Goal: Task Accomplishment & Management: Manage account settings

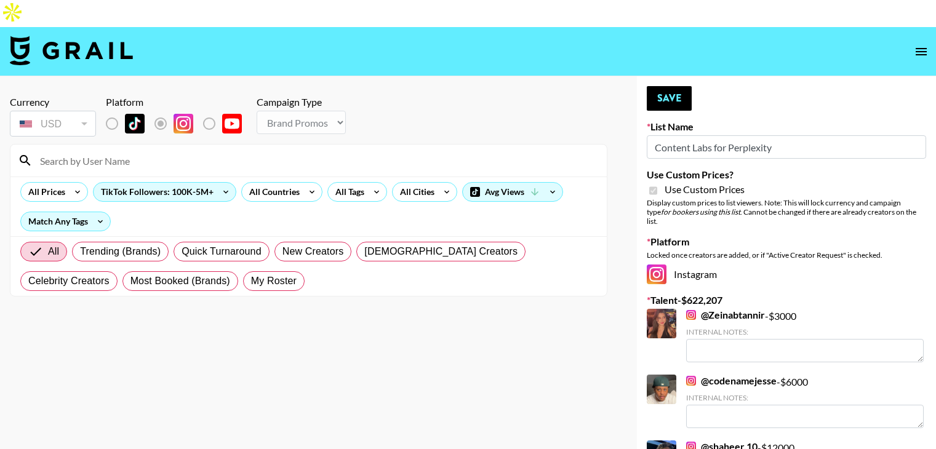
select select "Brand"
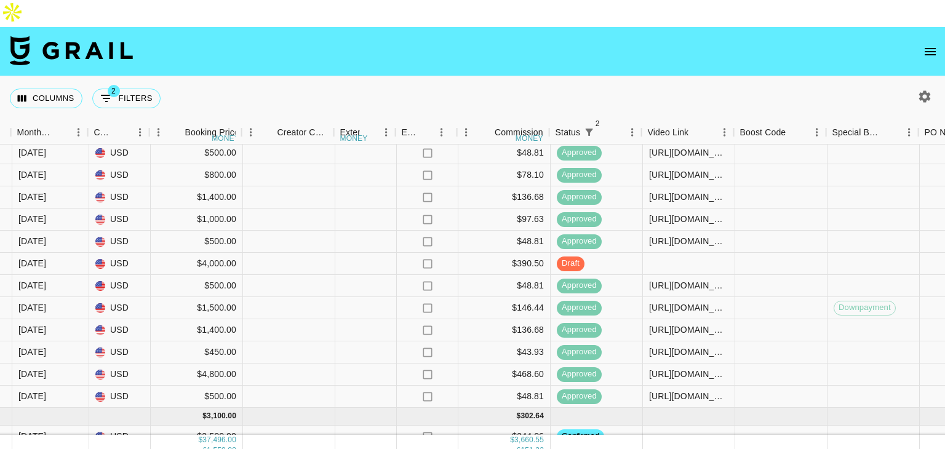
scroll to position [506, 1001]
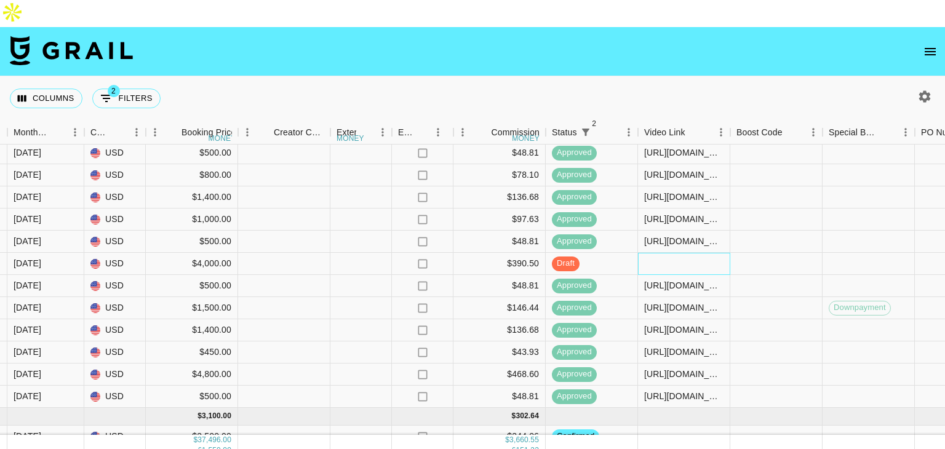
click at [663, 253] on div at bounding box center [684, 264] width 92 height 22
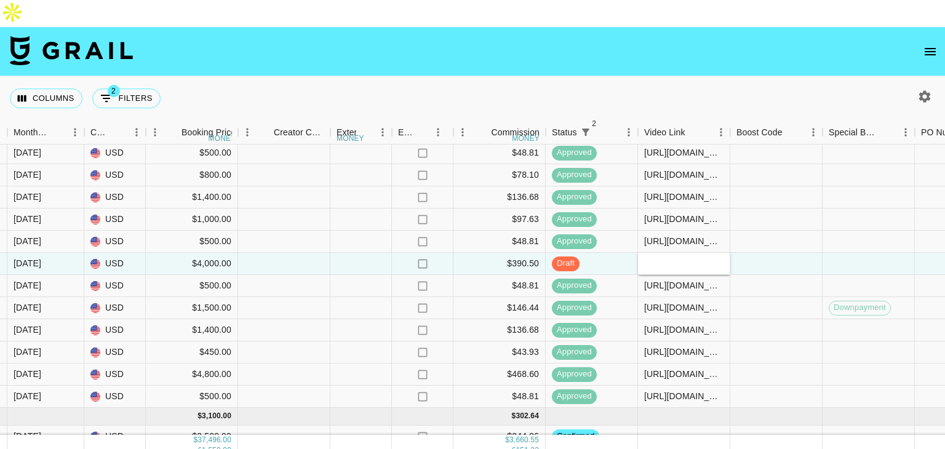
click at [663, 258] on input "text" at bounding box center [683, 263] width 90 height 10
type input "[URL][DOMAIN_NAME]"
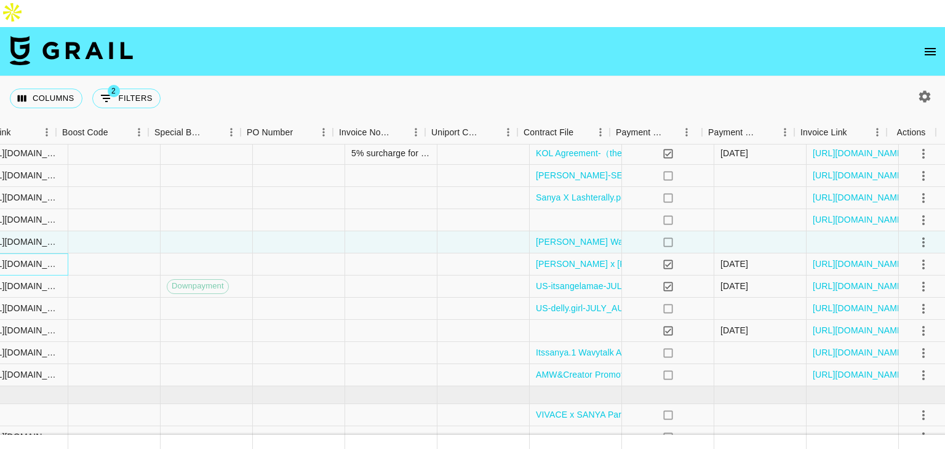
scroll to position [528, 1675]
click at [919, 237] on icon "select merge strategy" at bounding box center [920, 242] width 2 height 10
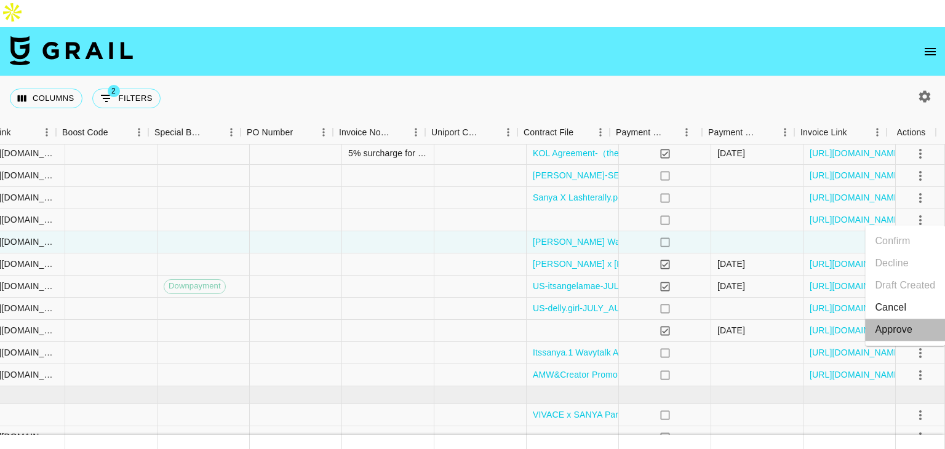
click at [886, 325] on div "Approve" at bounding box center [894, 329] width 38 height 15
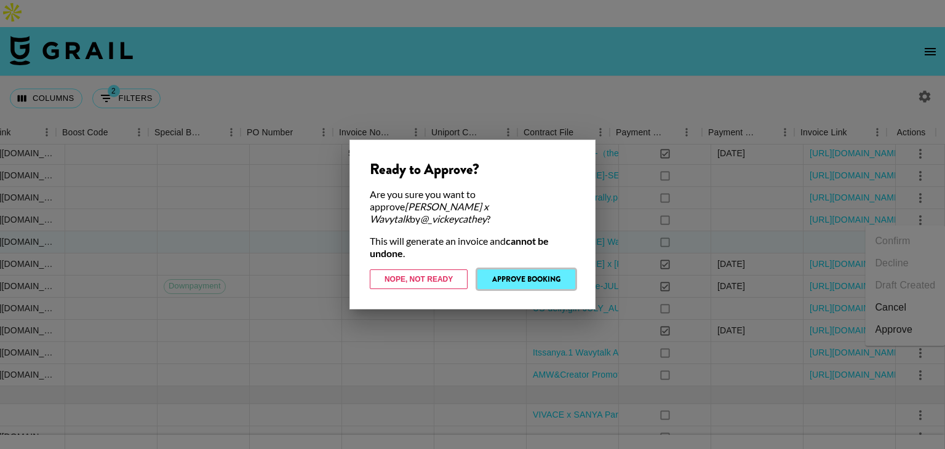
click at [554, 273] on button "Approve Booking" at bounding box center [526, 279] width 98 height 20
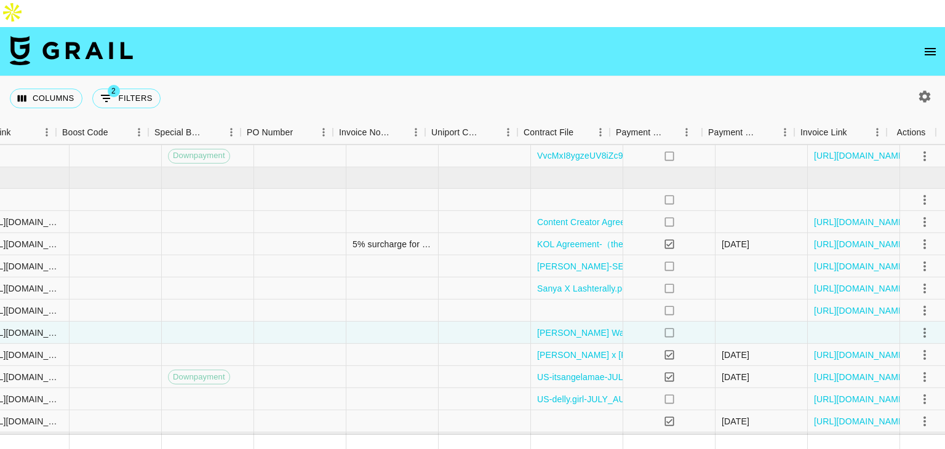
scroll to position [437, 1675]
click at [915, 325] on icon "select merge strategy" at bounding box center [920, 332] width 15 height 15
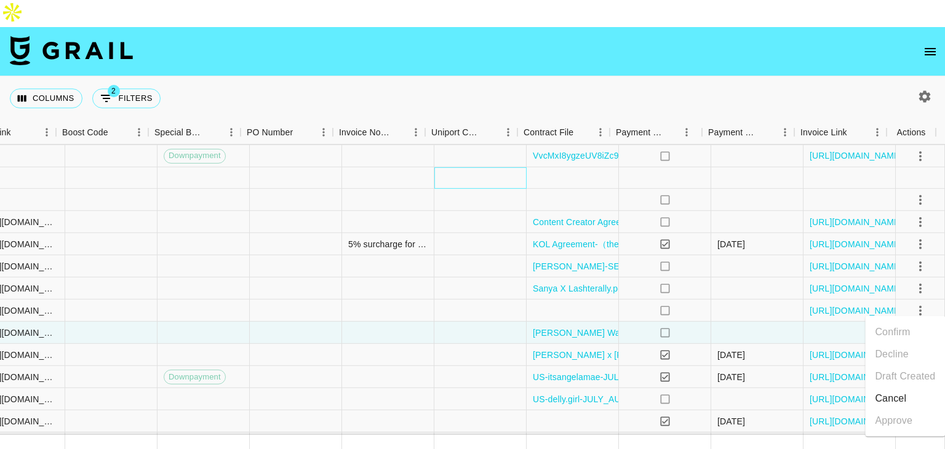
click at [499, 167] on div at bounding box center [480, 178] width 92 height 22
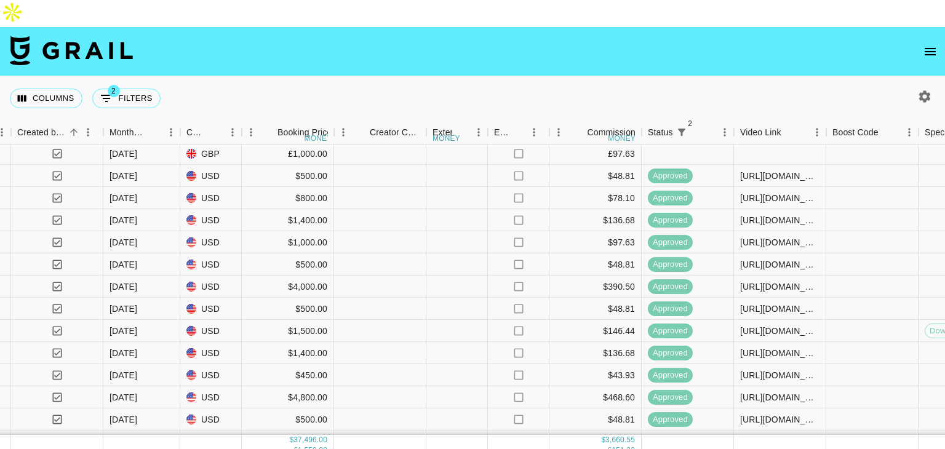
scroll to position [469, 905]
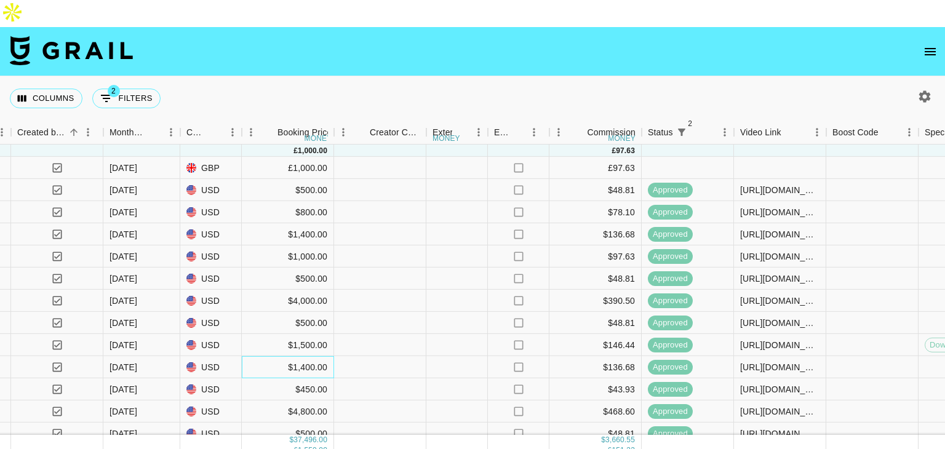
click at [259, 356] on div "$1,400.00" at bounding box center [288, 367] width 92 height 22
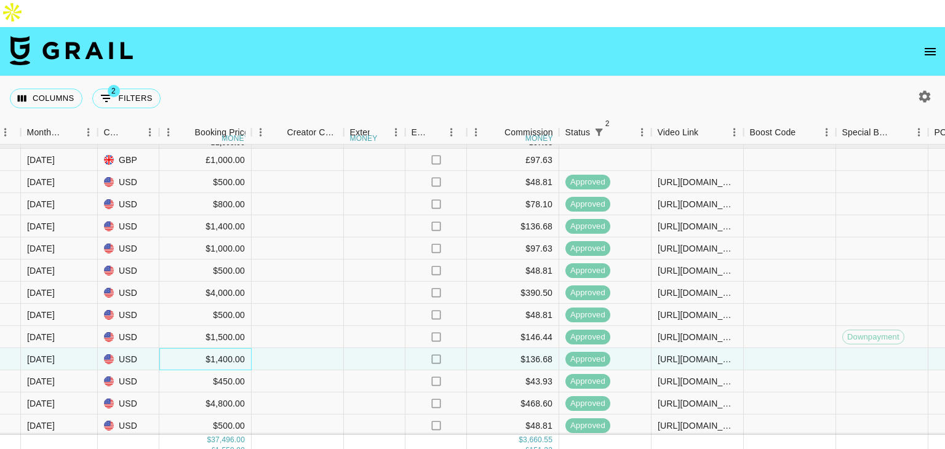
scroll to position [477, 988]
click at [258, 392] on div at bounding box center [297, 403] width 92 height 22
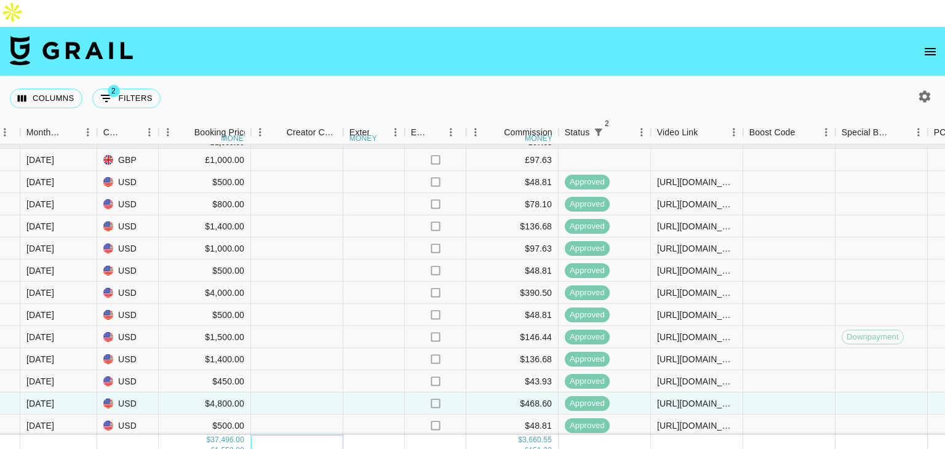
click at [252, 435] on div at bounding box center [297, 446] width 92 height 22
drag, startPoint x: 252, startPoint y: 411, endPoint x: 253, endPoint y: 430, distance: 19.1
click at [253, 430] on section "Columns 2 Filters + Booking Month Due Grail Platform ID Airtable ID Talent Mana…" at bounding box center [472, 251] width 945 height 449
click at [327, 415] on div at bounding box center [297, 426] width 92 height 22
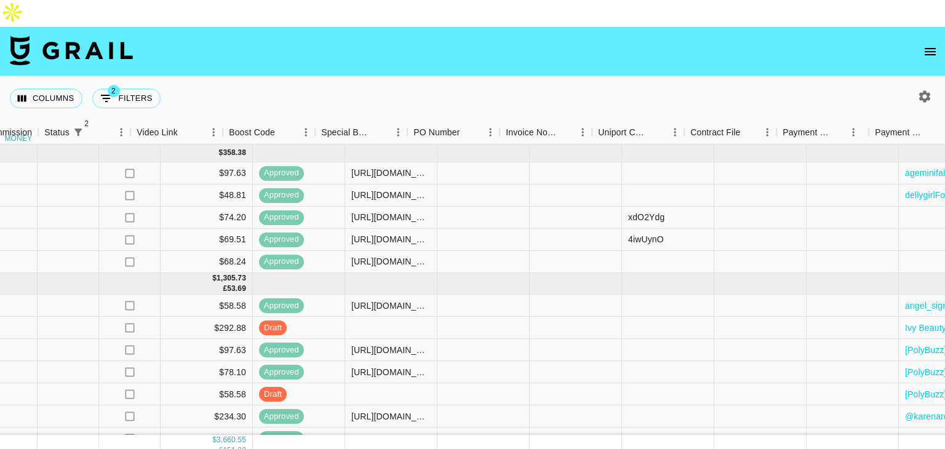
scroll to position [0, 1675]
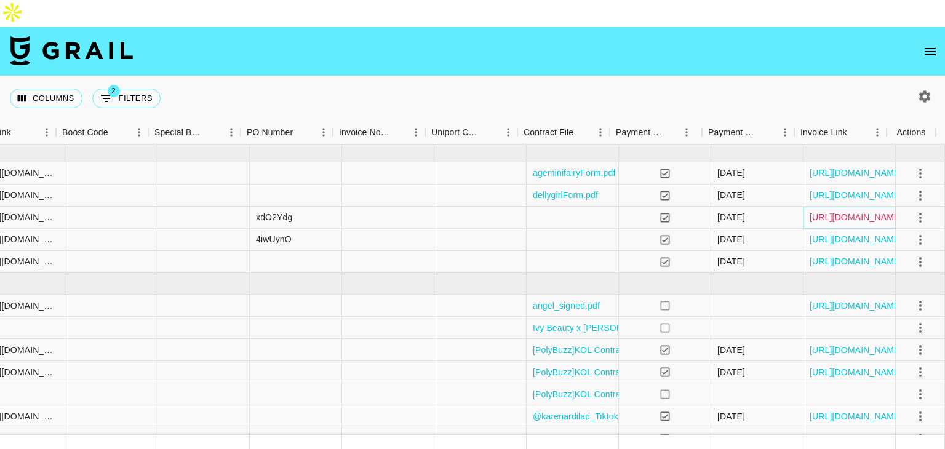
click at [827, 211] on link "[URL][DOMAIN_NAME]" at bounding box center [855, 217] width 93 height 12
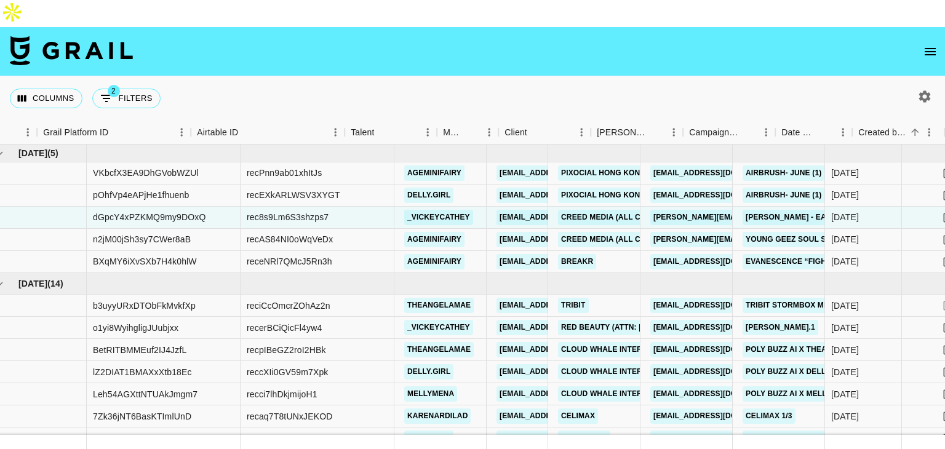
scroll to position [0, 0]
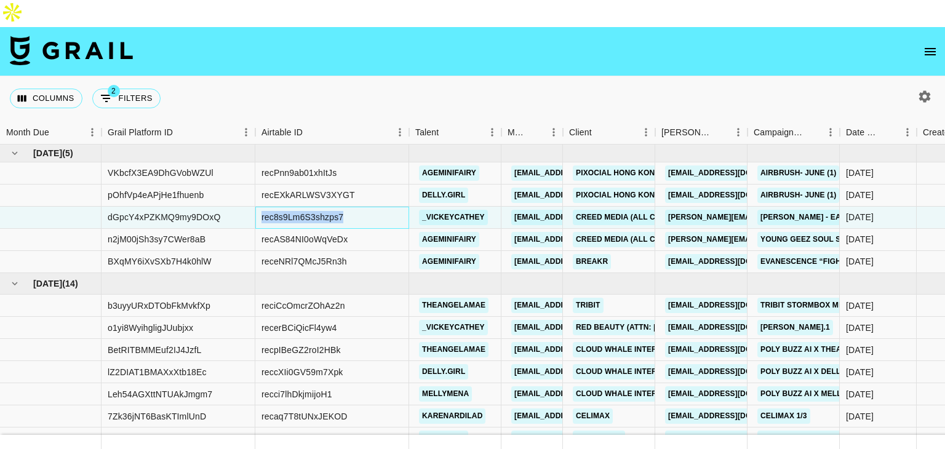
drag, startPoint x: 347, startPoint y: 190, endPoint x: 263, endPoint y: 195, distance: 84.4
click at [263, 207] on div "rec8s9Lm6S3shzps7" at bounding box center [332, 218] width 154 height 22
copy div "rec8s9Lm6S3shzps7"
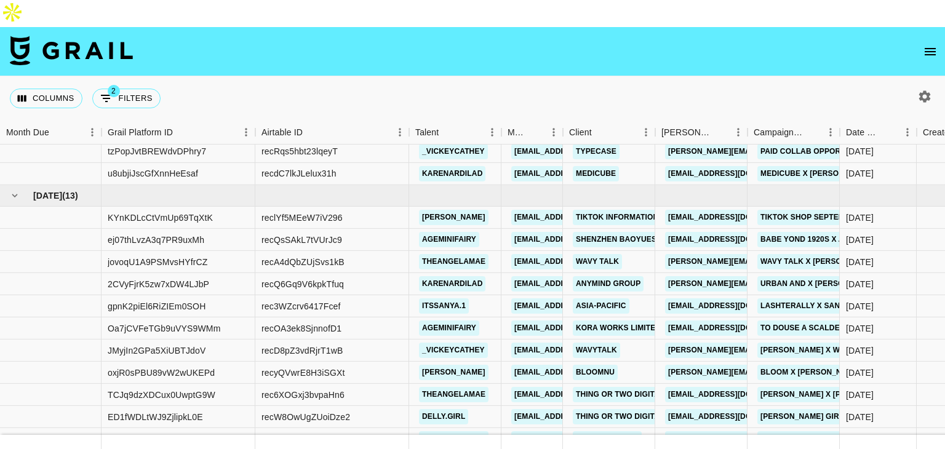
scroll to position [396, 0]
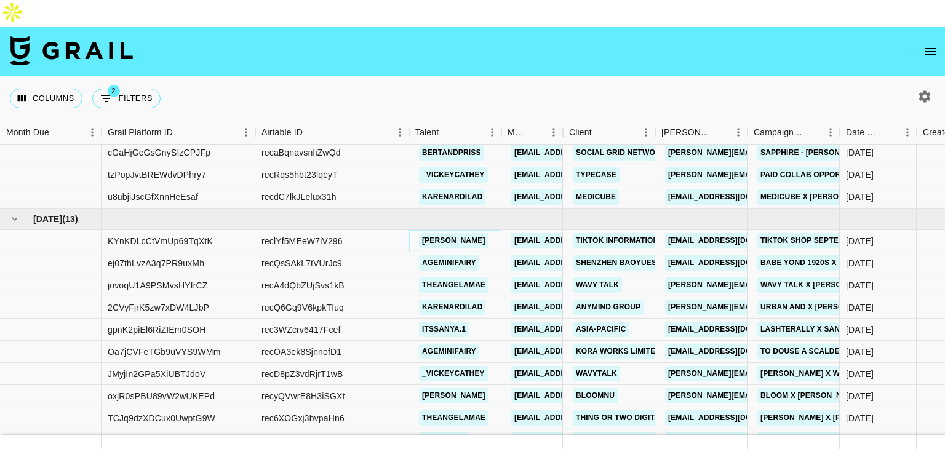
click at [441, 233] on link "[PERSON_NAME]" at bounding box center [454, 240] width 70 height 15
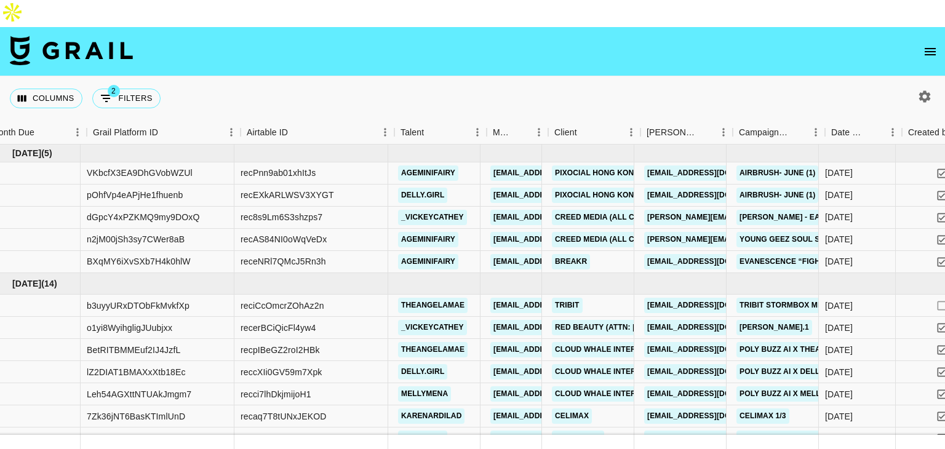
scroll to position [0, 14]
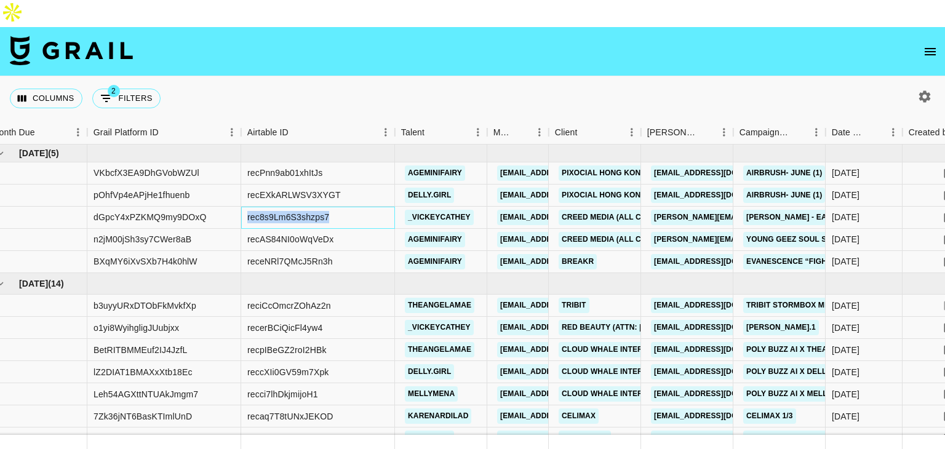
drag, startPoint x: 330, startPoint y: 190, endPoint x: 246, endPoint y: 193, distance: 83.7
click at [246, 207] on div "rec8s9Lm6S3shzps7" at bounding box center [318, 218] width 154 height 22
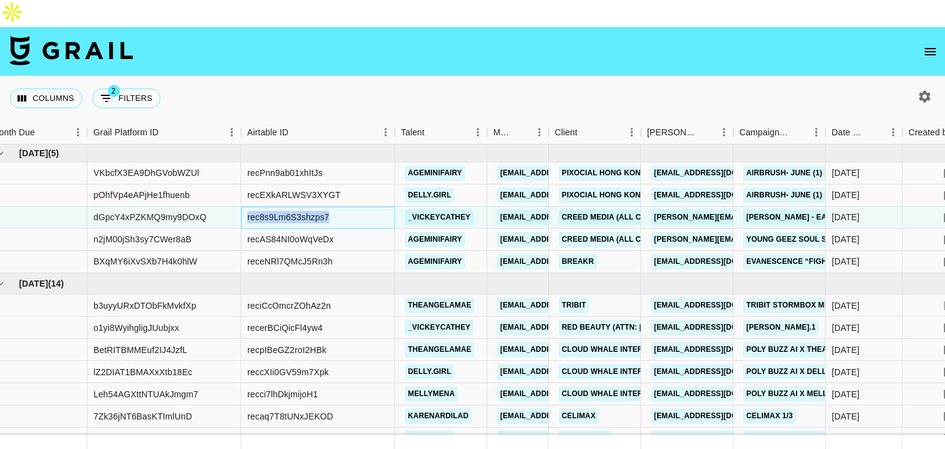
copy div "rec8s9Lm6S3shzps7"
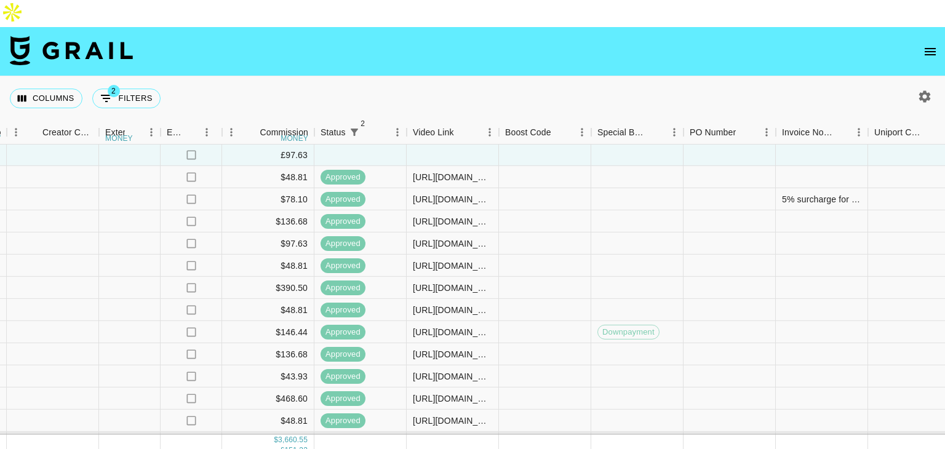
scroll to position [551, 1233]
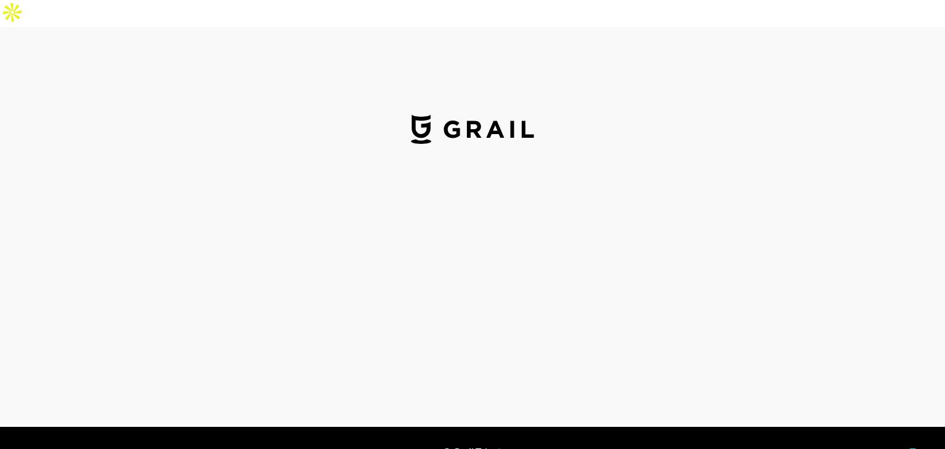
select select "GBP"
